Goal: Task Accomplishment & Management: Manage account settings

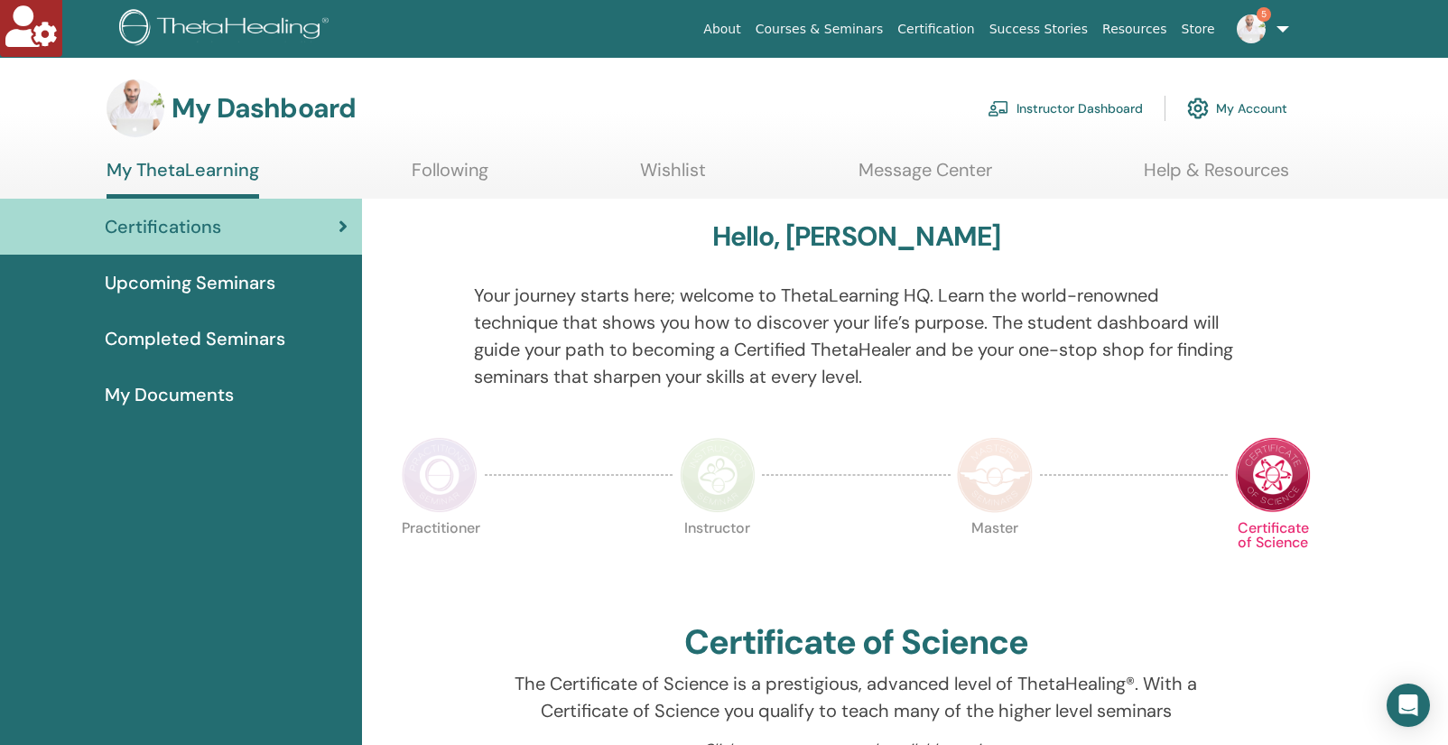
click at [1044, 113] on link "Instructor Dashboard" at bounding box center [1065, 108] width 155 height 40
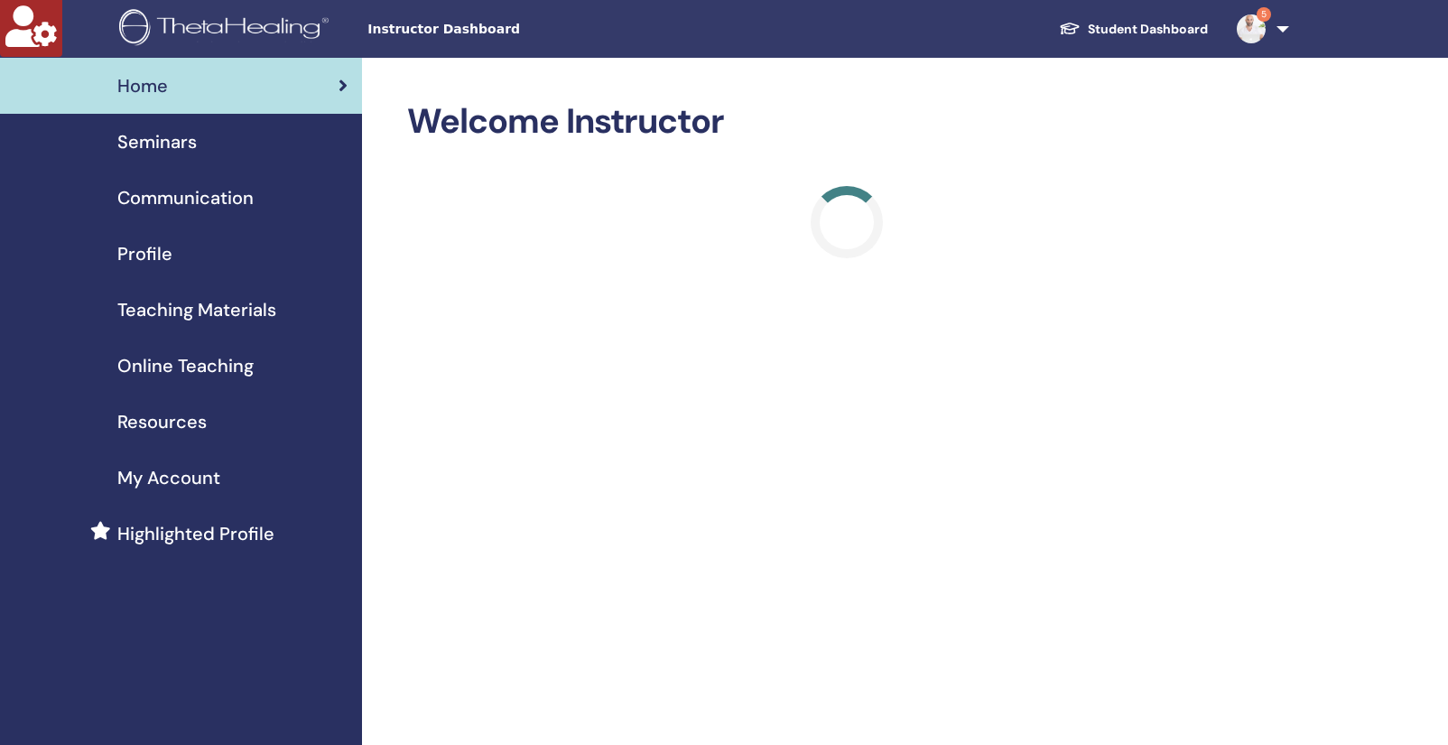
click at [153, 137] on span "Seminars" at bounding box center [156, 141] width 79 height 27
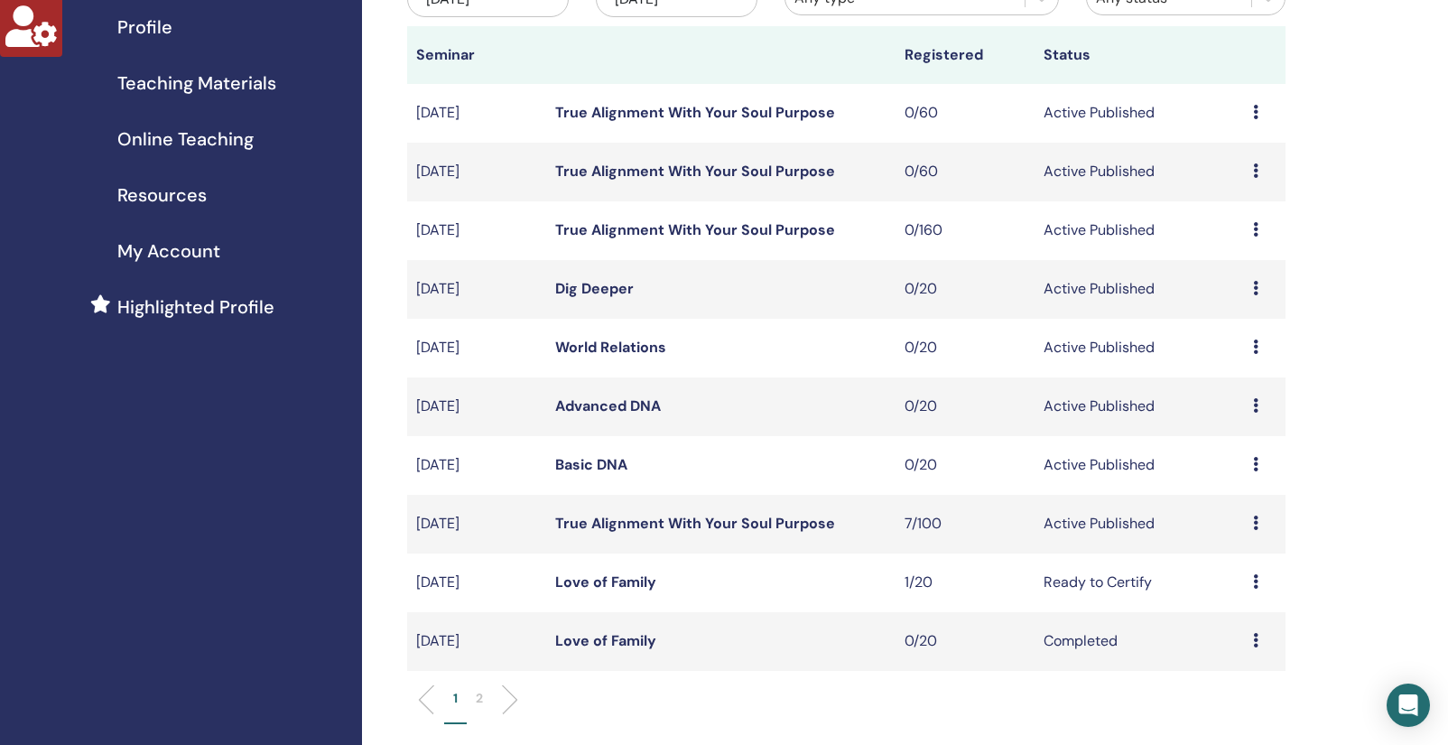
scroll to position [234, 0]
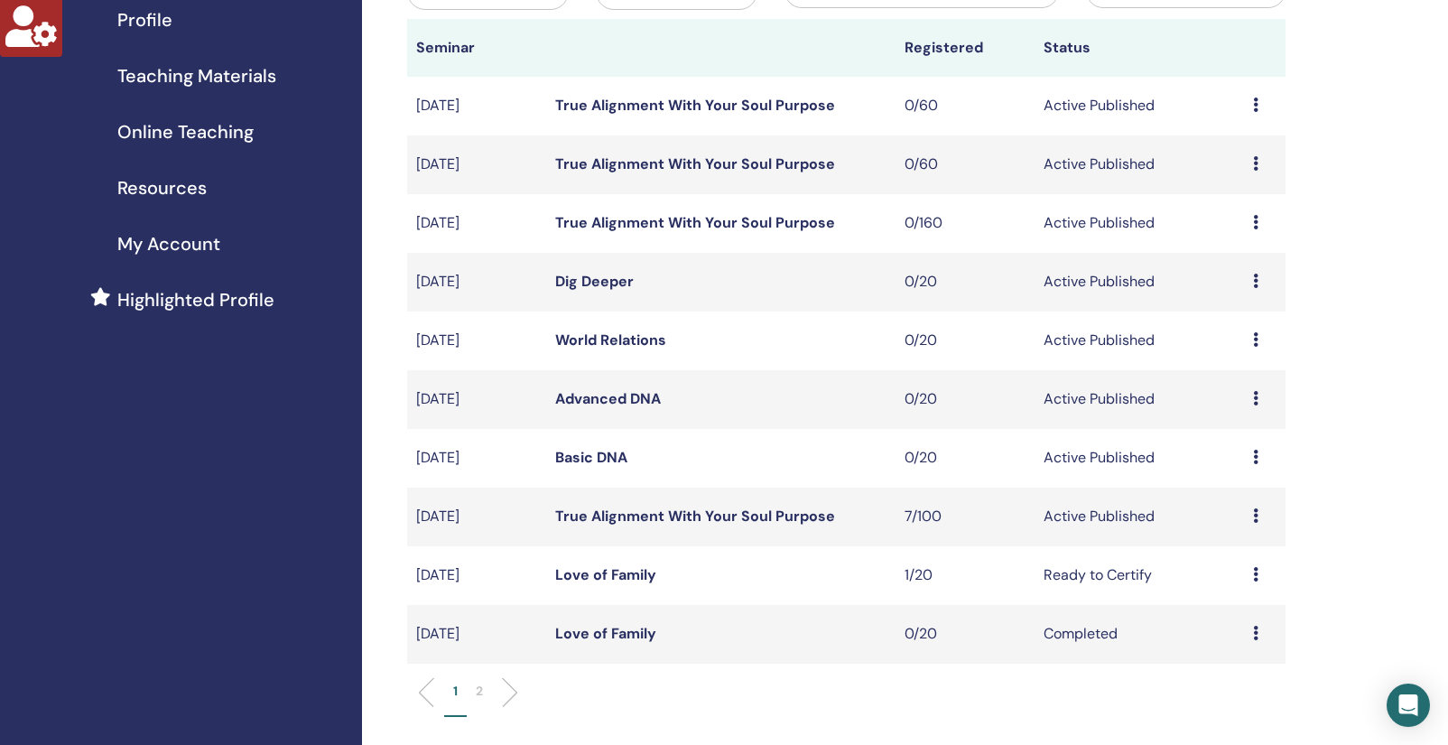
click at [642, 525] on link "True Alignment With Your Soul Purpose" at bounding box center [695, 515] width 280 height 19
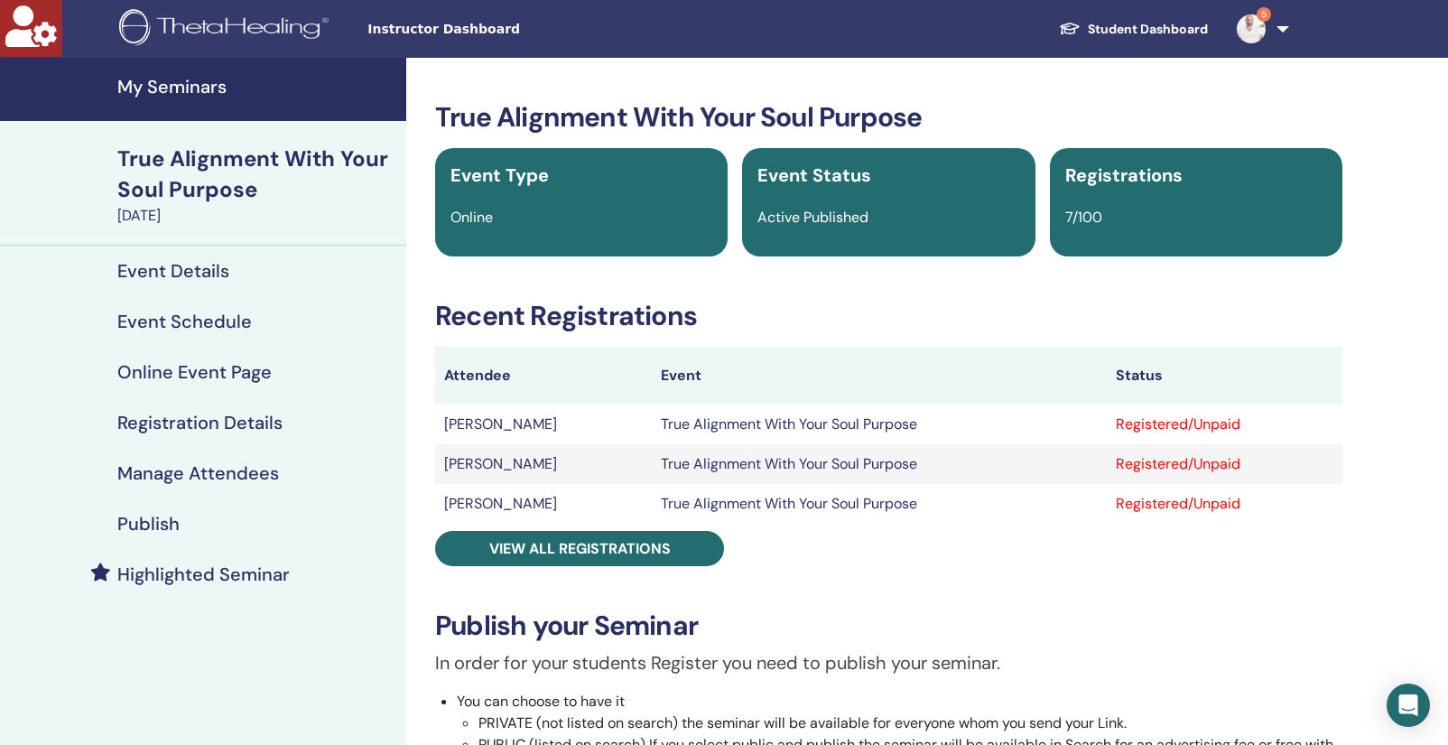
click at [210, 276] on h4 "Event Details" at bounding box center [173, 271] width 112 height 22
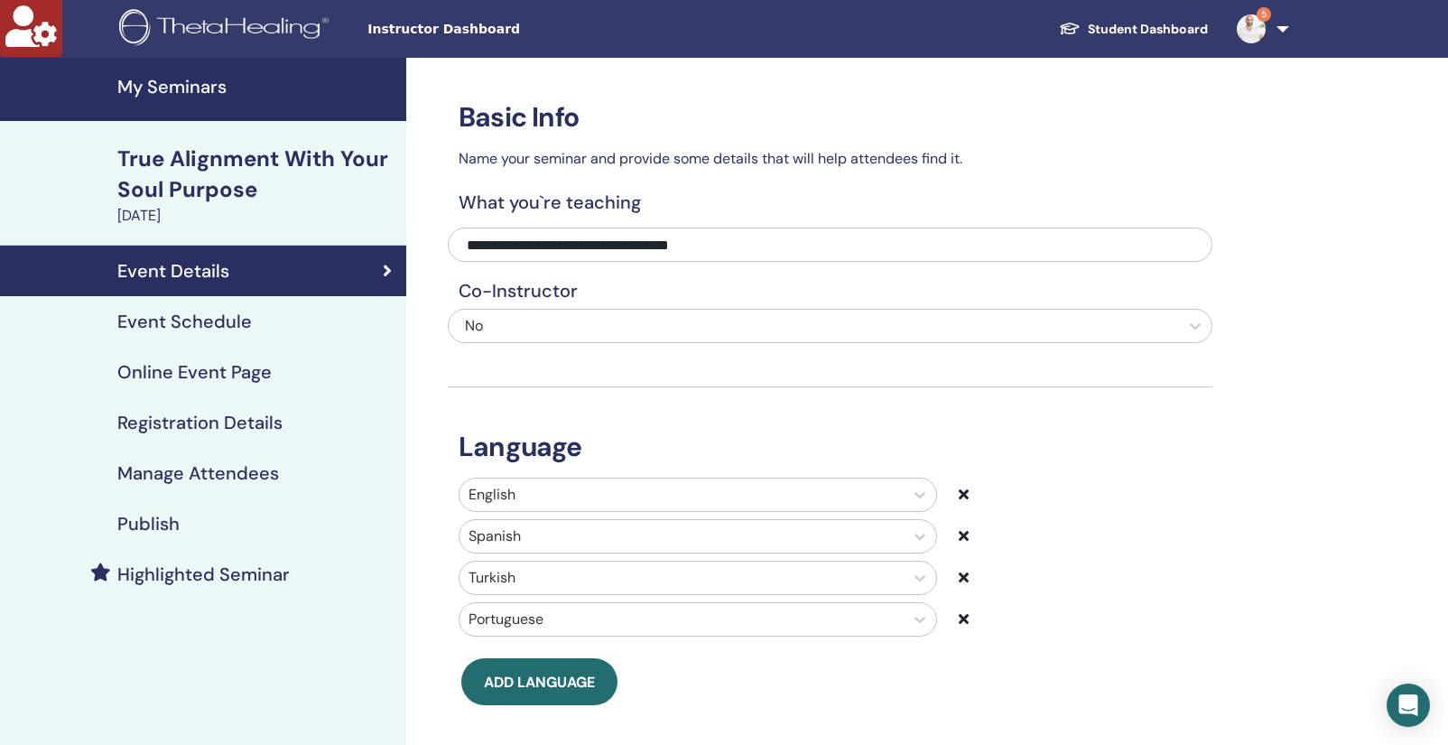
click at [964, 580] on icon at bounding box center [964, 577] width 10 height 14
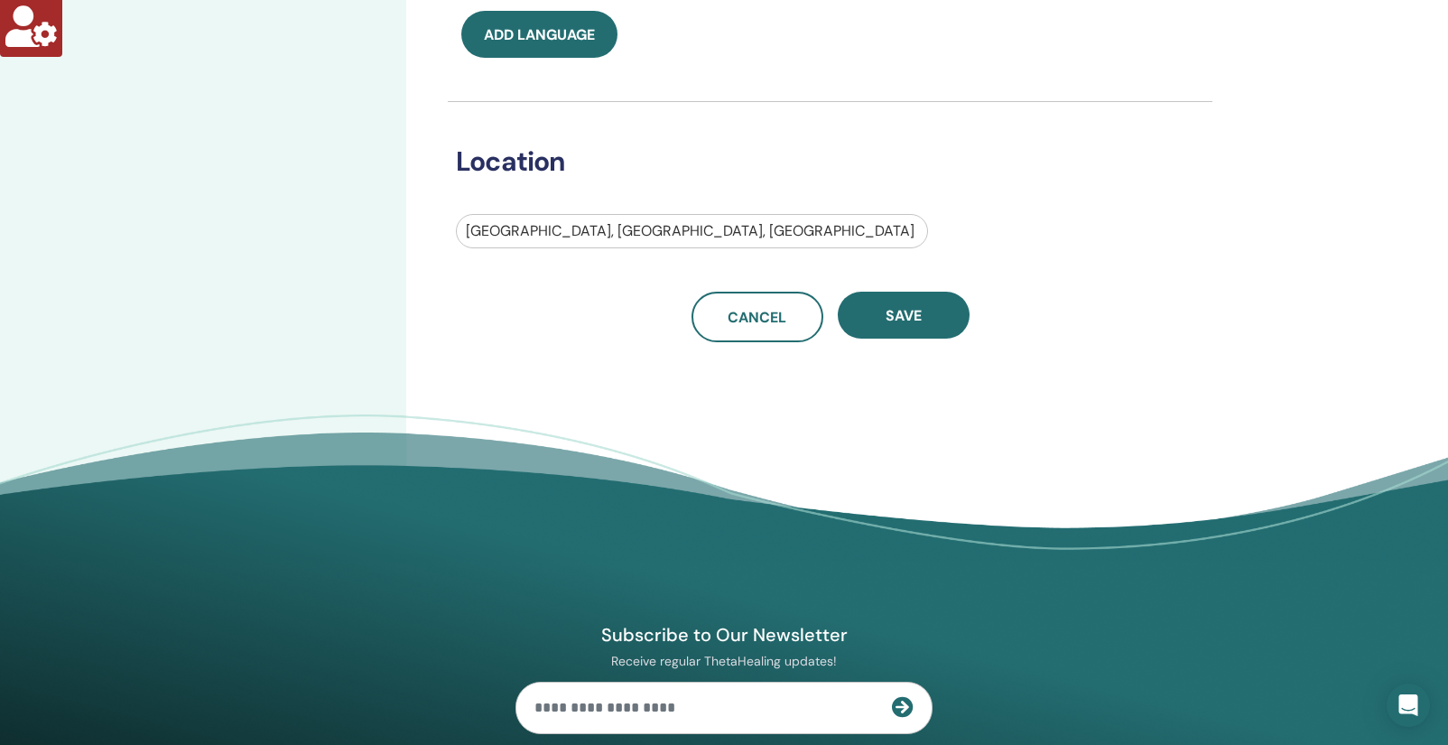
scroll to position [644, 0]
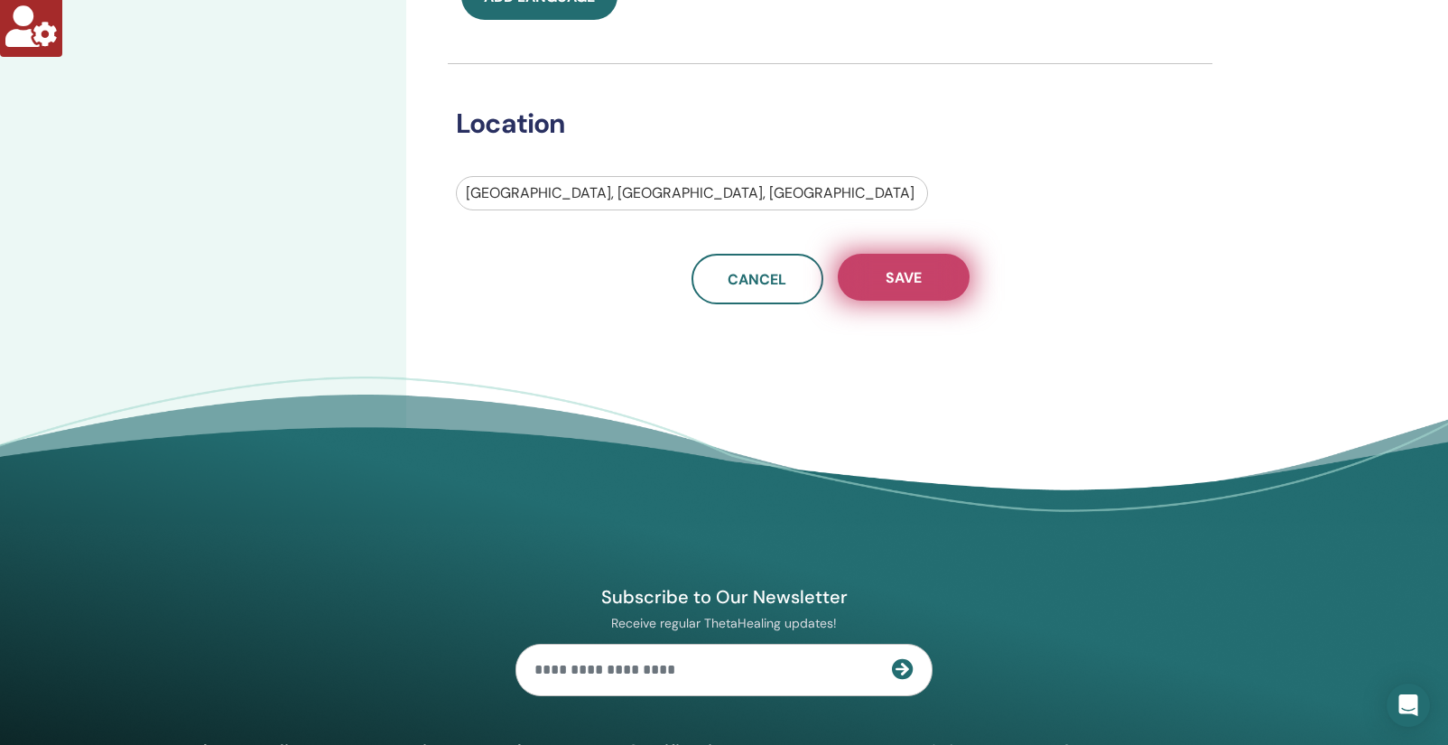
click at [940, 284] on button "Save" at bounding box center [904, 277] width 132 height 47
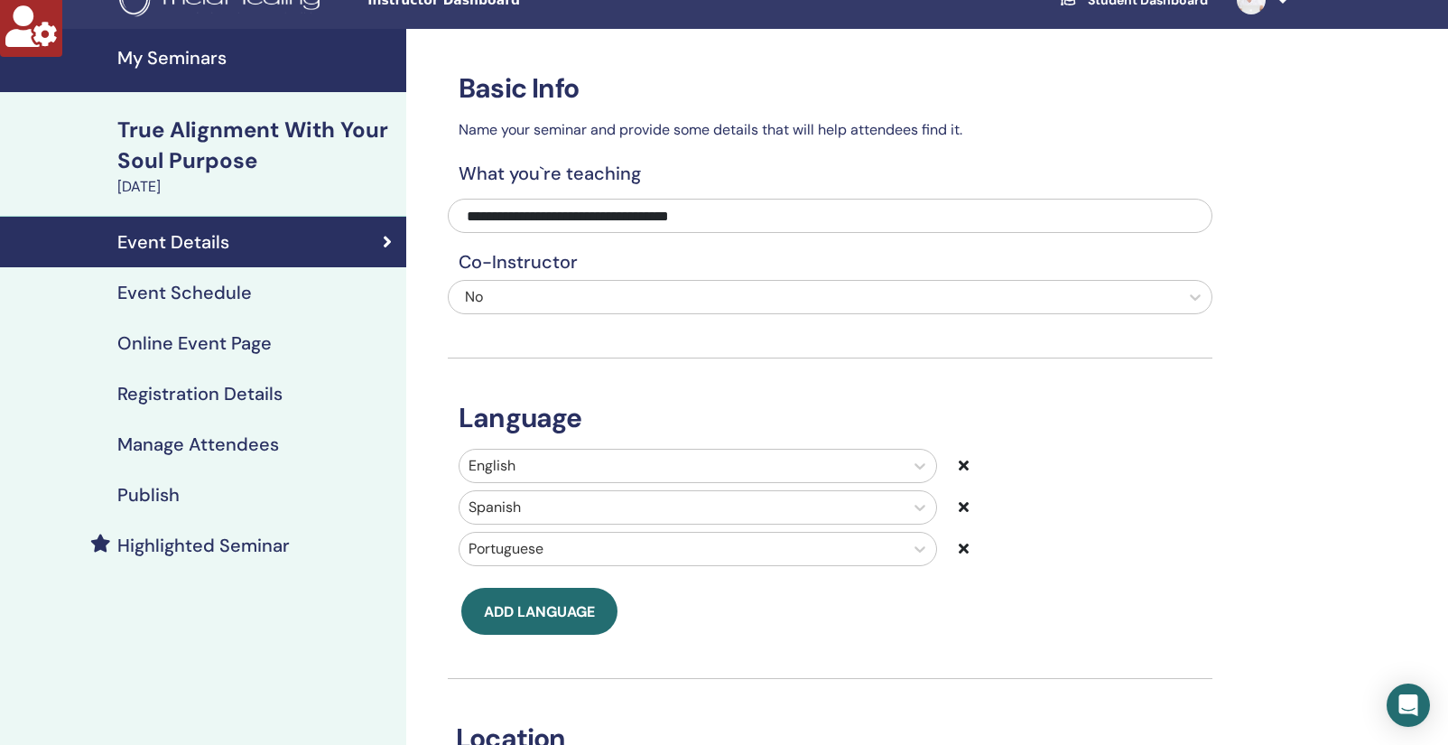
scroll to position [31, 0]
